Goal: Task Accomplishment & Management: Manage account settings

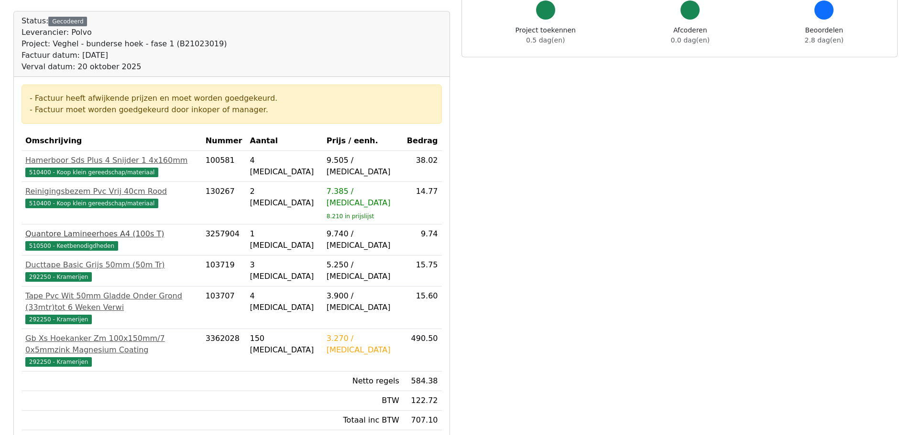
scroll to position [143, 0]
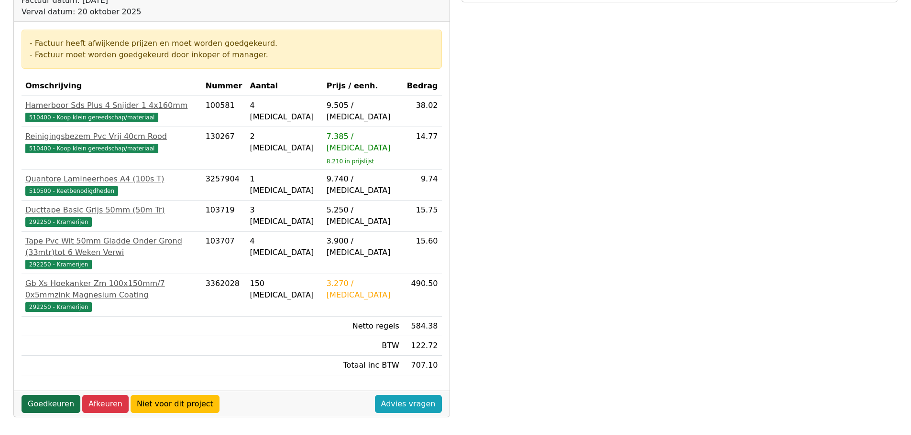
click at [45, 395] on link "Goedkeuren" at bounding box center [51, 404] width 59 height 18
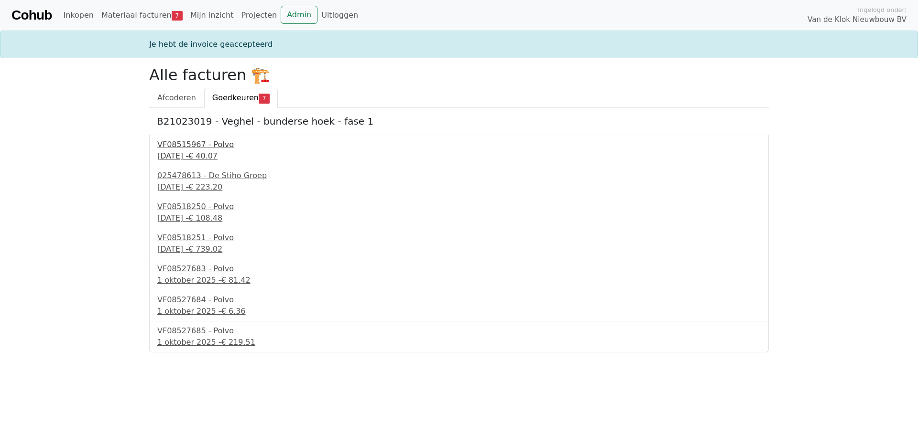
click at [176, 144] on div "VF08515967 - Polvo" at bounding box center [458, 144] width 603 height 11
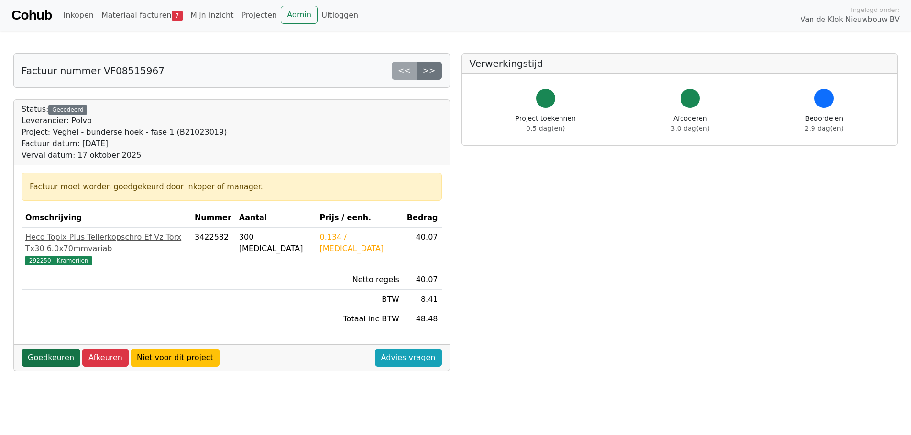
click at [40, 350] on link "Goedkeuren" at bounding box center [51, 358] width 59 height 18
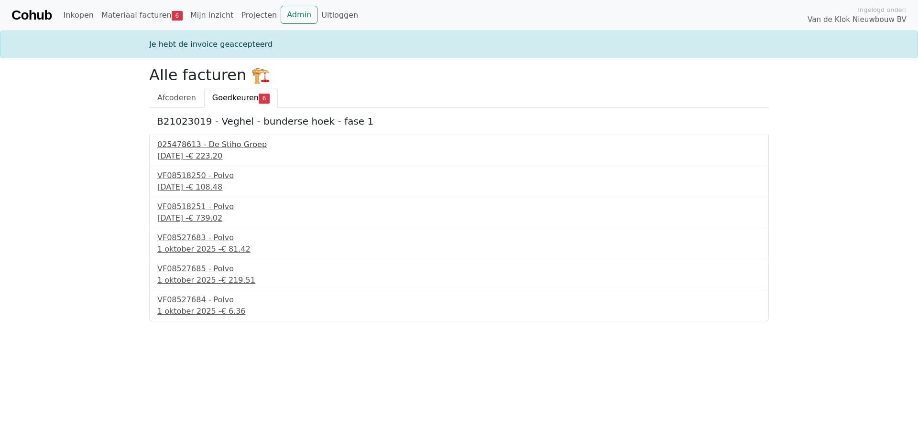
click at [217, 147] on div "025478613 - De Stiho Groep" at bounding box center [458, 144] width 603 height 11
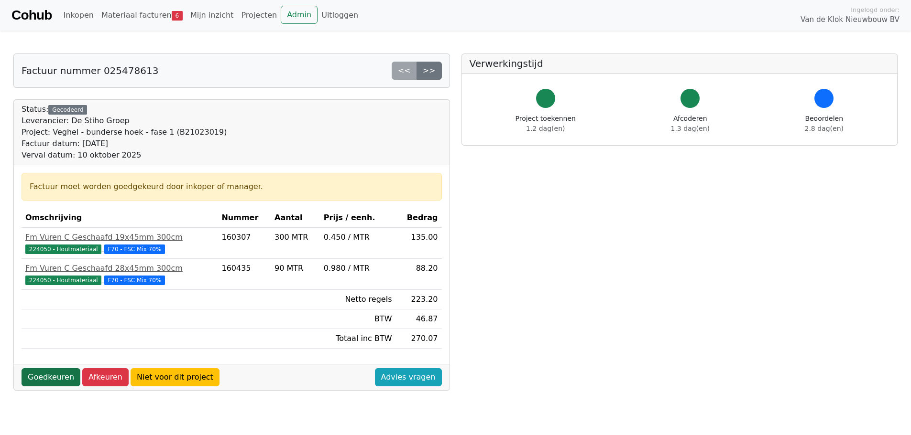
click at [53, 378] on link "Goedkeuren" at bounding box center [51, 378] width 59 height 18
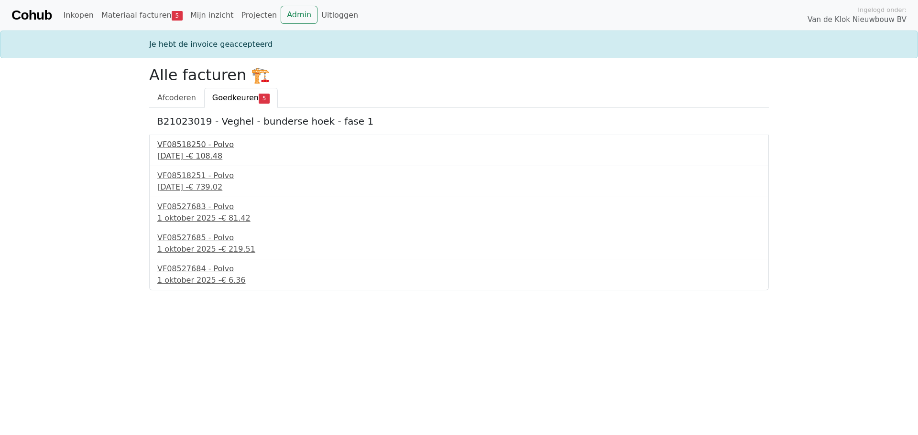
click at [213, 150] on div "VF08518250 - Polvo" at bounding box center [458, 144] width 603 height 11
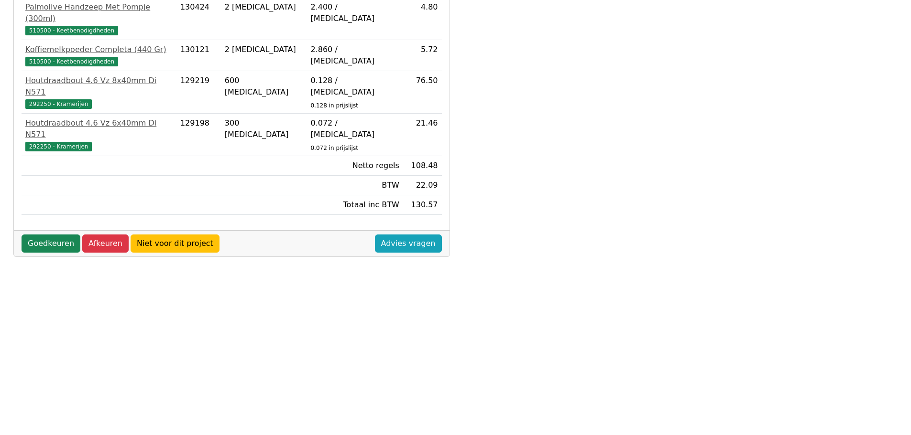
scroll to position [178, 0]
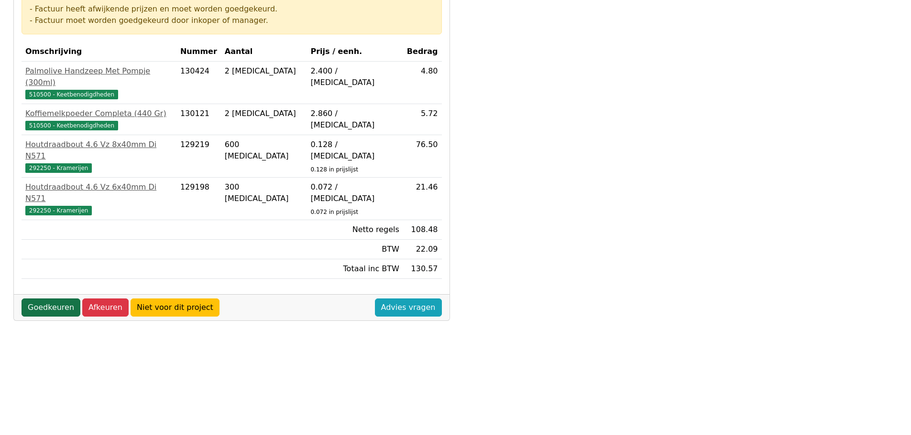
click at [49, 299] on link "Goedkeuren" at bounding box center [51, 308] width 59 height 18
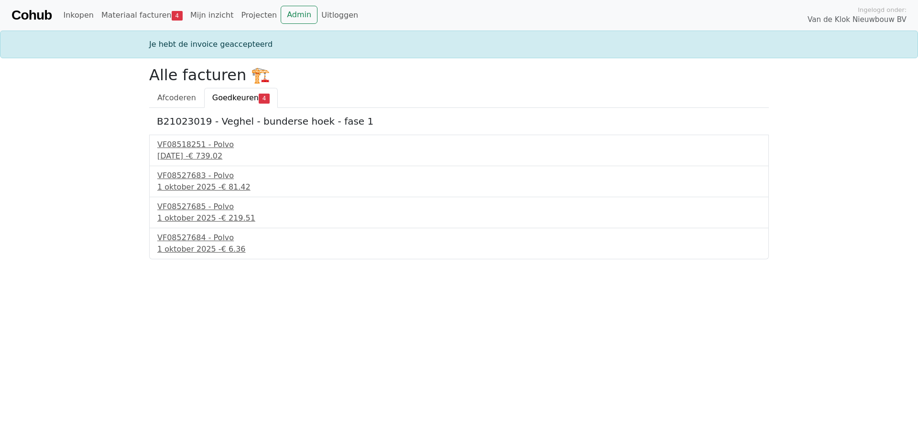
click at [245, 133] on div "B21023019 - Veghel - bunderse hoek - fase 1 VF08518251 - Polvo 29 september 202…" at bounding box center [458, 184] width 619 height 152
click at [199, 148] on div "VF08518251 - Polvo" at bounding box center [458, 144] width 603 height 11
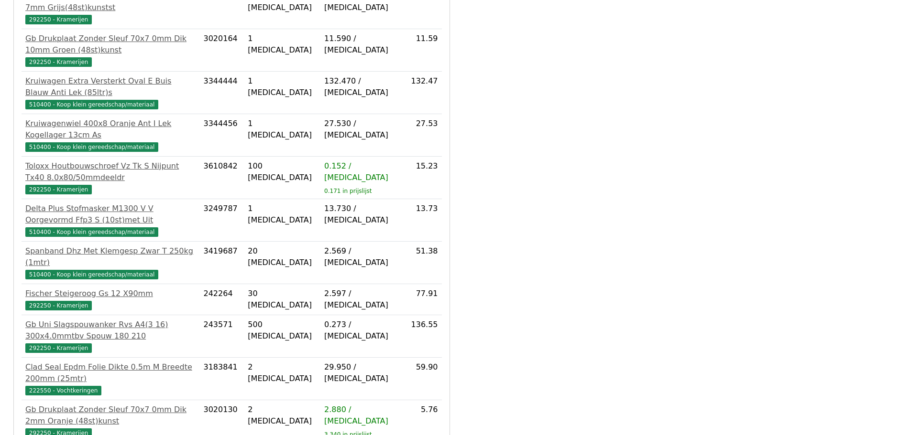
scroll to position [425, 0]
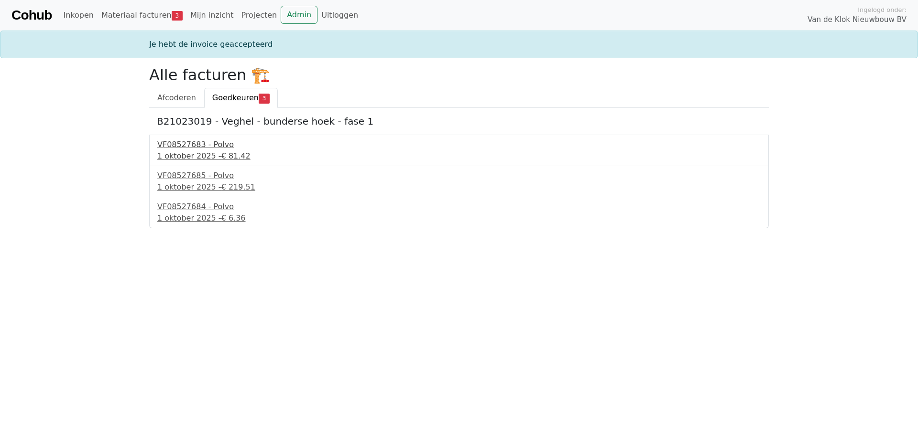
click at [197, 148] on div "VF08527683 - Polvo" at bounding box center [458, 144] width 603 height 11
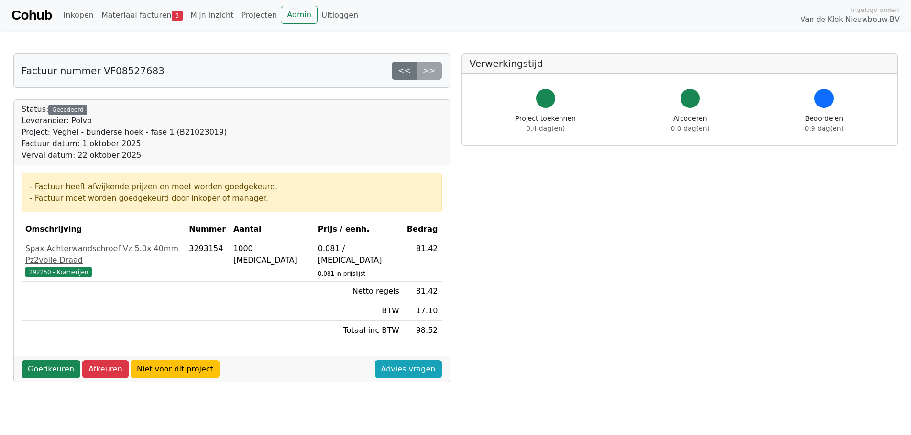
click at [32, 377] on div "Factuur nummer VF08527683 << >> Status: Gecodeerd Leverancier: Polvo Project: V…" at bounding box center [232, 370] width 448 height 633
click at [51, 360] on link "Goedkeuren" at bounding box center [51, 369] width 59 height 18
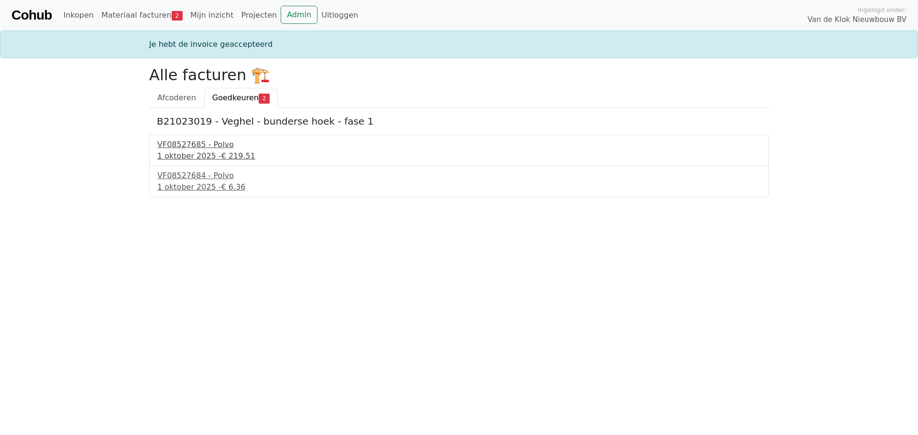
click at [193, 151] on div "1 oktober 2025 - € 219.51" at bounding box center [458, 156] width 603 height 11
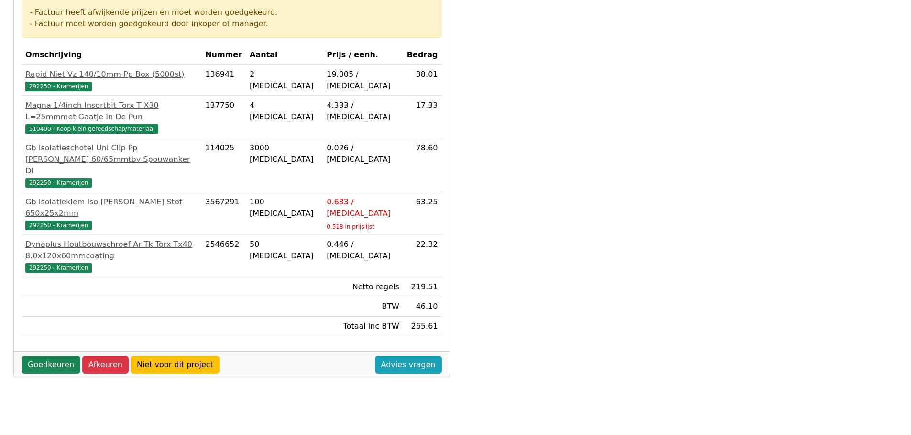
scroll to position [191, 0]
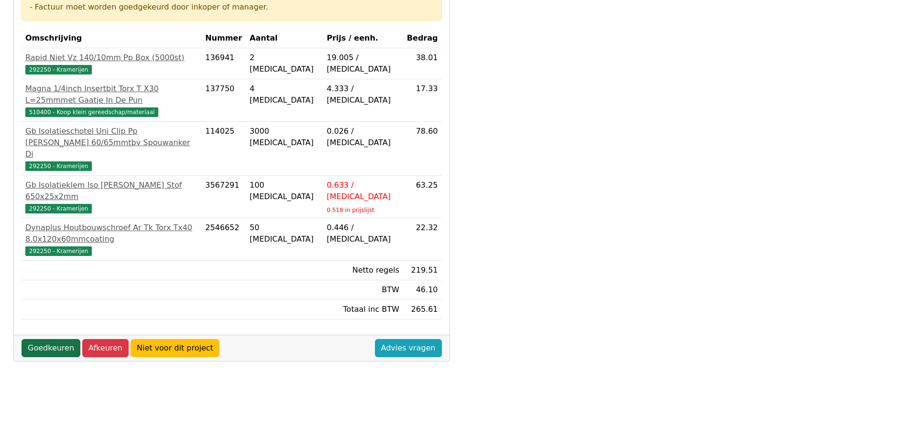
click at [48, 339] on link "Goedkeuren" at bounding box center [51, 348] width 59 height 18
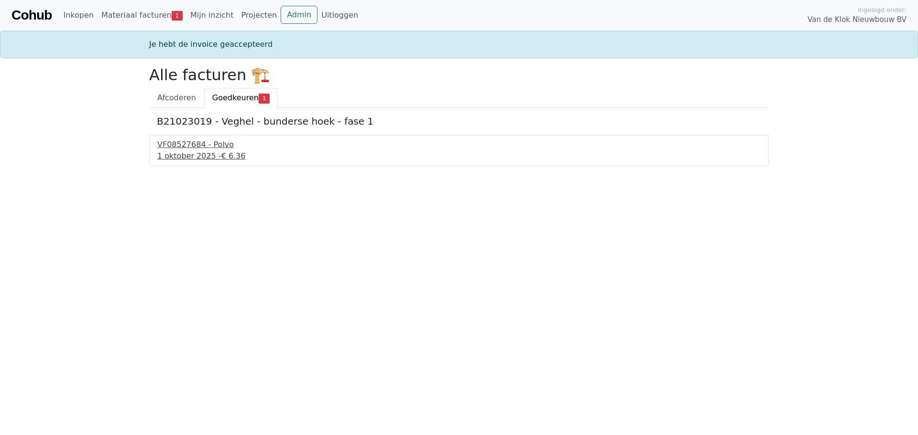
click at [194, 143] on div "VF08527684 - Polvo" at bounding box center [458, 144] width 603 height 11
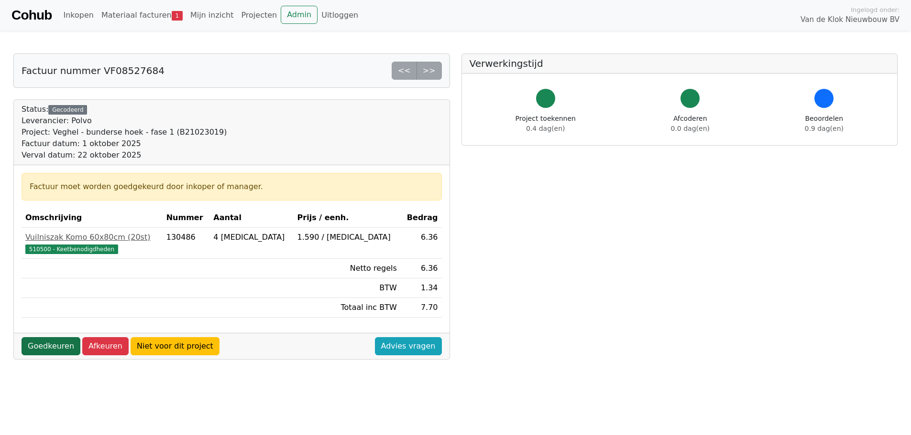
click at [49, 353] on link "Goedkeuren" at bounding box center [51, 346] width 59 height 18
